Goal: Information Seeking & Learning: Find specific fact

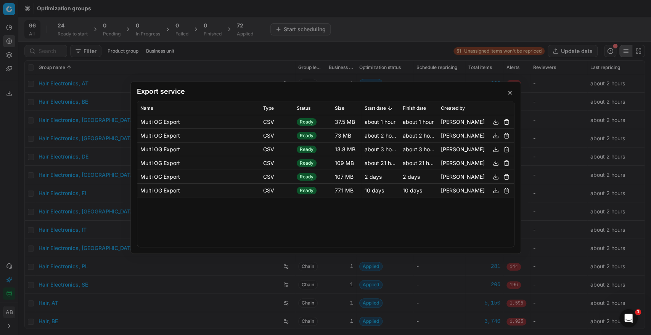
click at [509, 93] on button "button" at bounding box center [509, 92] width 9 height 9
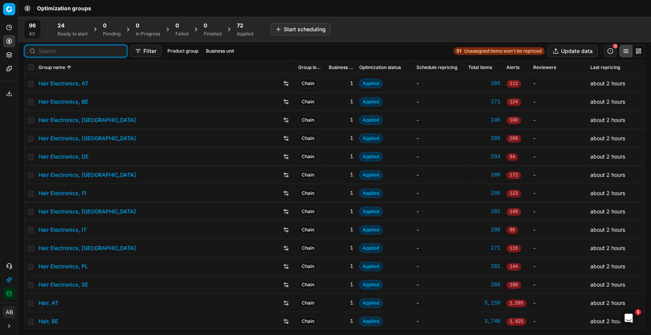
click at [46, 49] on input at bounding box center [81, 51] width 84 height 8
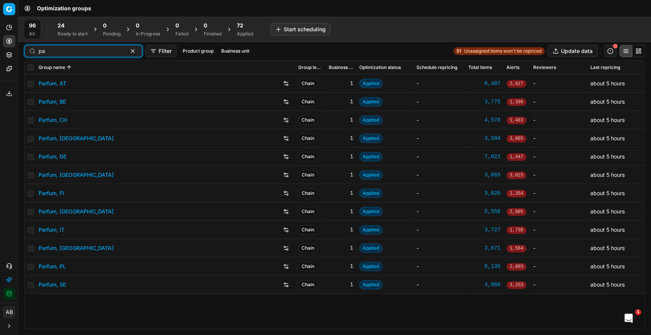
type input "pa"
click at [59, 157] on link "Parfum, DE" at bounding box center [53, 157] width 28 height 8
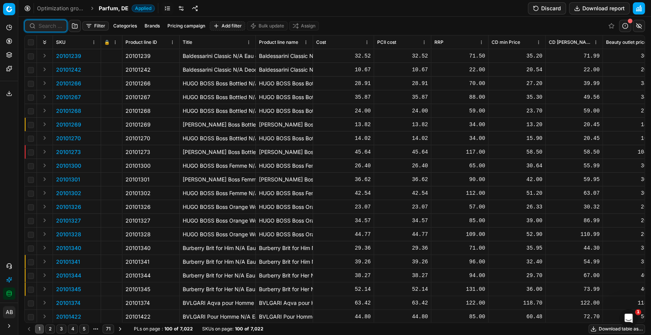
click at [55, 24] on input at bounding box center [51, 26] width 24 height 8
paste input "90017213-0027035"
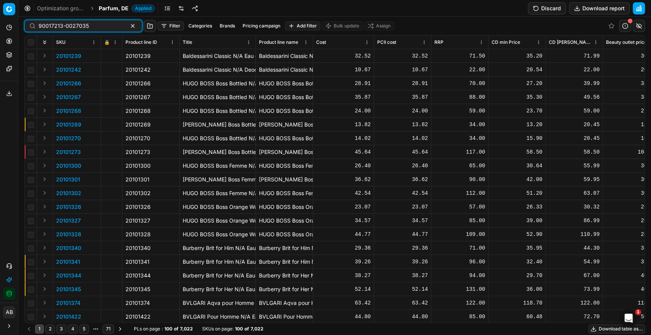
type input "90017213-0027035"
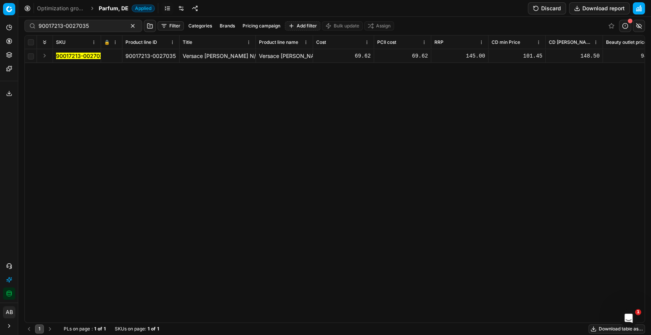
click at [79, 58] on mark "90017213-0027035" at bounding box center [81, 56] width 50 height 6
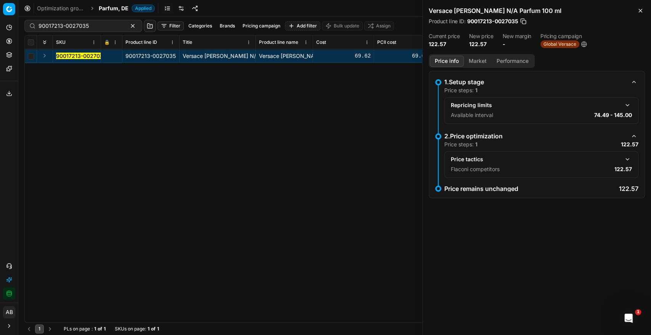
click at [633, 154] on div "Price tactics Flaconi competitors 122.57" at bounding box center [541, 164] width 194 height 27
click at [626, 158] on button "button" at bounding box center [627, 159] width 9 height 9
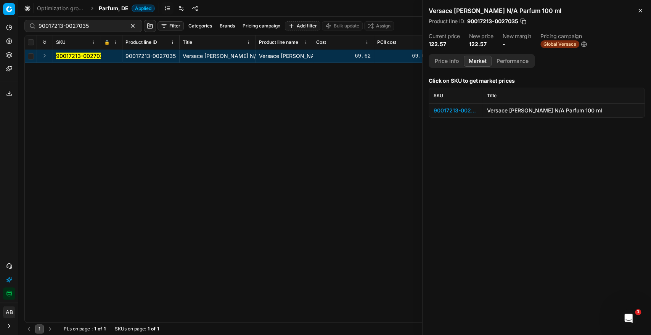
click at [477, 62] on button "Market" at bounding box center [478, 61] width 28 height 11
click at [466, 110] on div "90017213-0027035" at bounding box center [456, 111] width 44 height 8
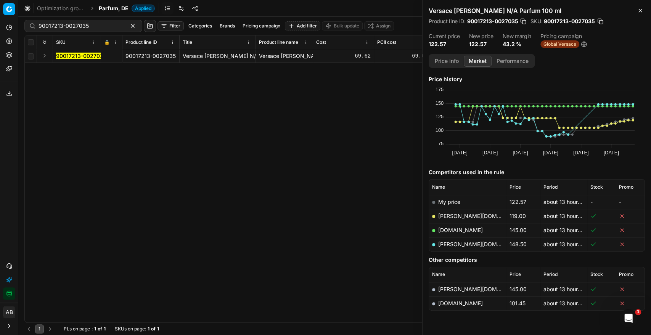
click at [455, 216] on link "[PERSON_NAME][DOMAIN_NAME]" at bounding box center [482, 216] width 88 height 6
